Goal: Find specific page/section: Find specific page/section

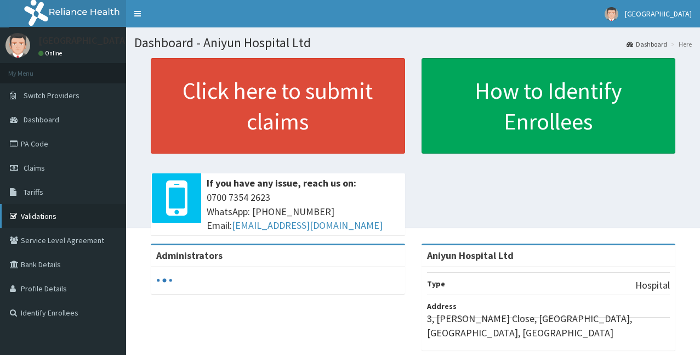
click at [72, 214] on link "Validations" at bounding box center [63, 216] width 126 height 24
